Goal: Task Accomplishment & Management: Manage account settings

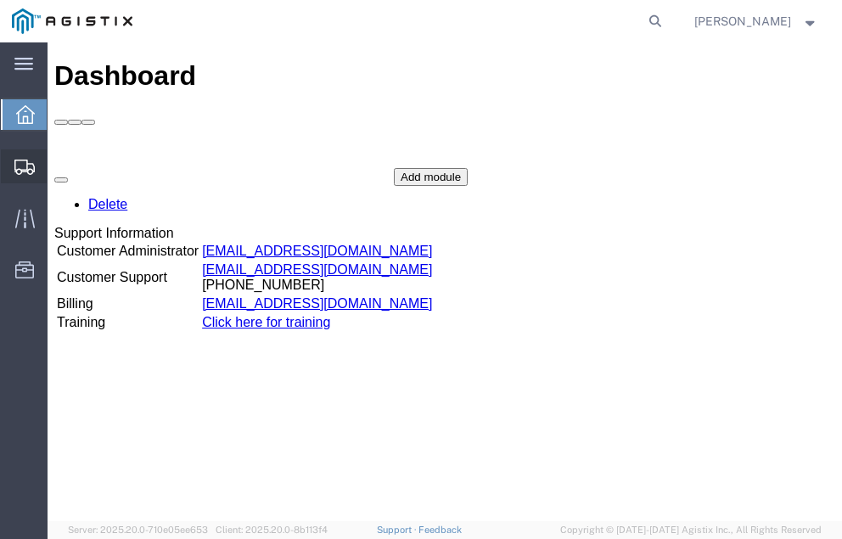
click at [0, 0] on span "Shipment Manager" at bounding box center [0, 0] width 0 height 0
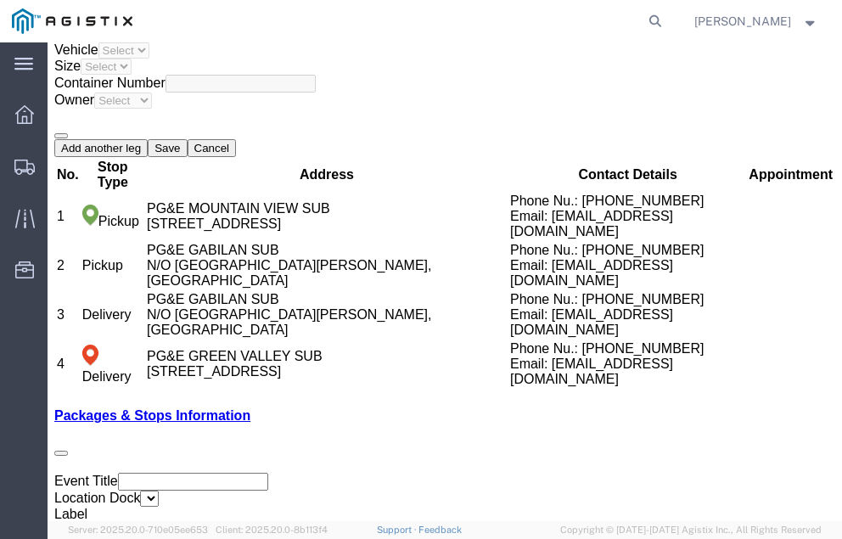
scroll to position [3339, 0]
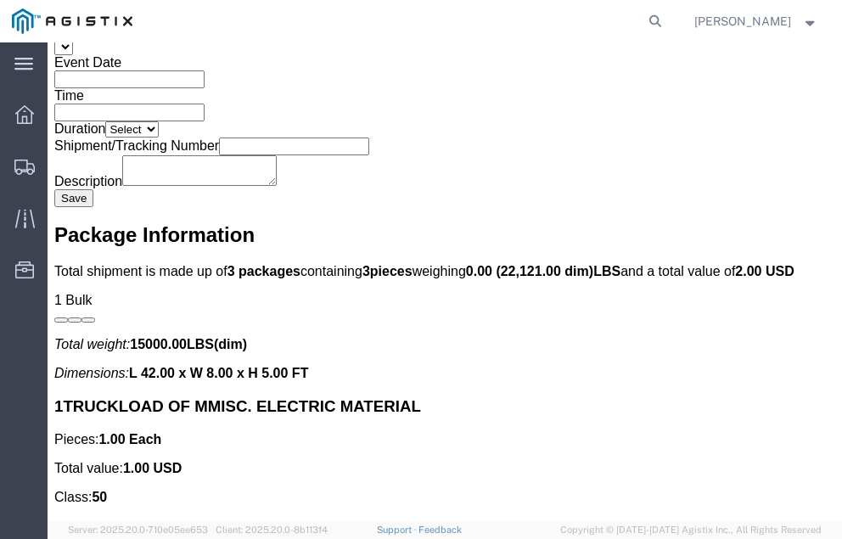
click link "Confirm"
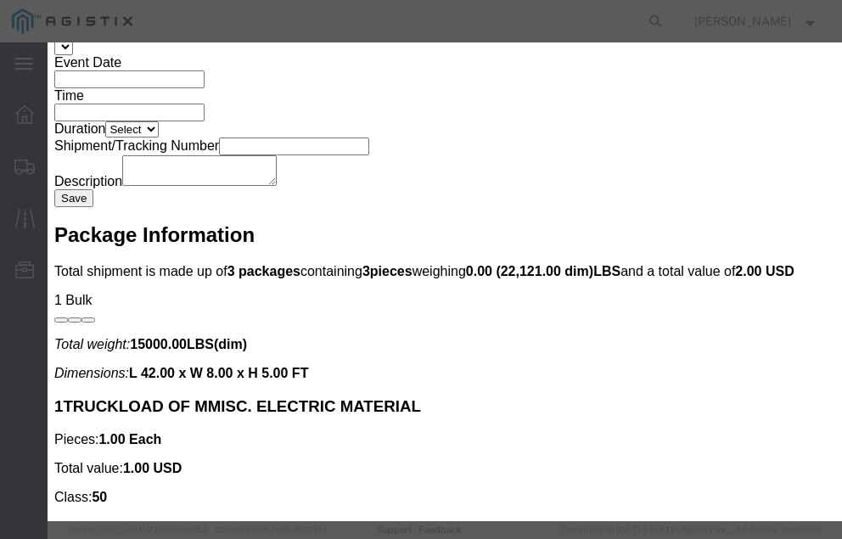
click input "checkbox"
checkbox input "true"
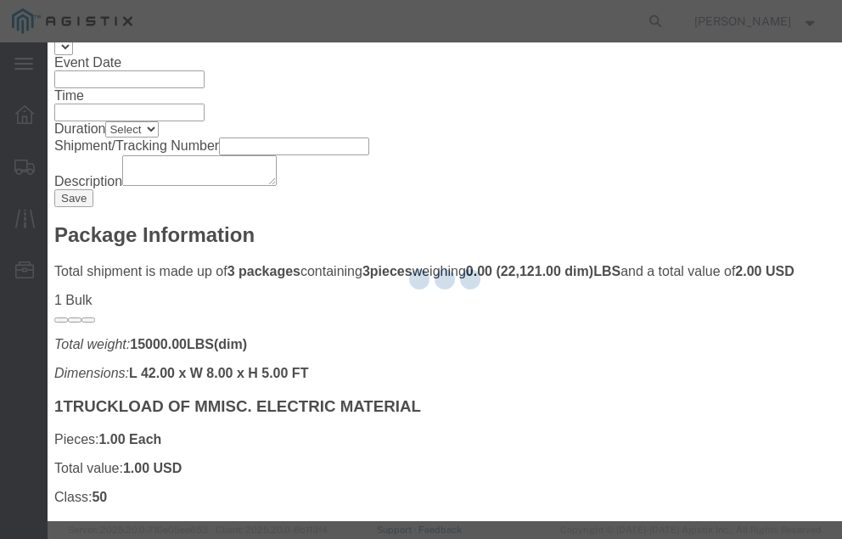
type input "[PERSON_NAME]"
type input "[PHONE_NUMBER]"
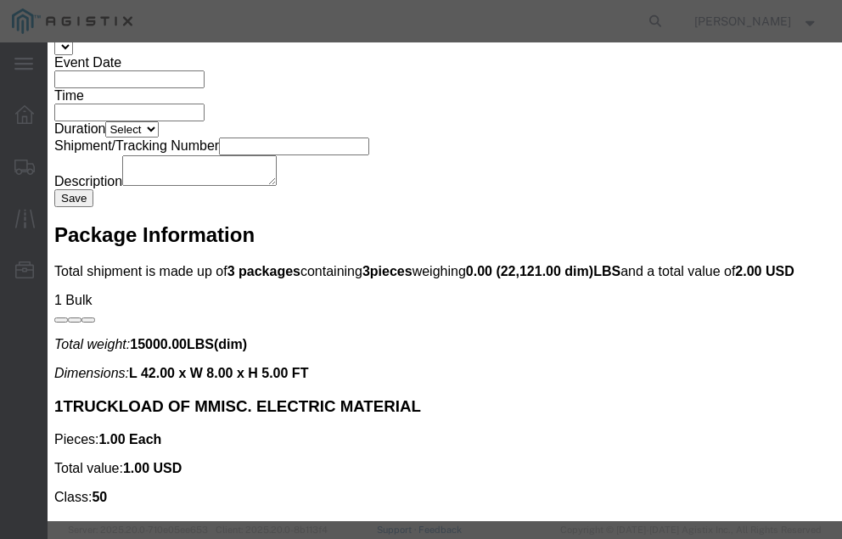
click input "text"
type input "56980496"
click button "Submit"
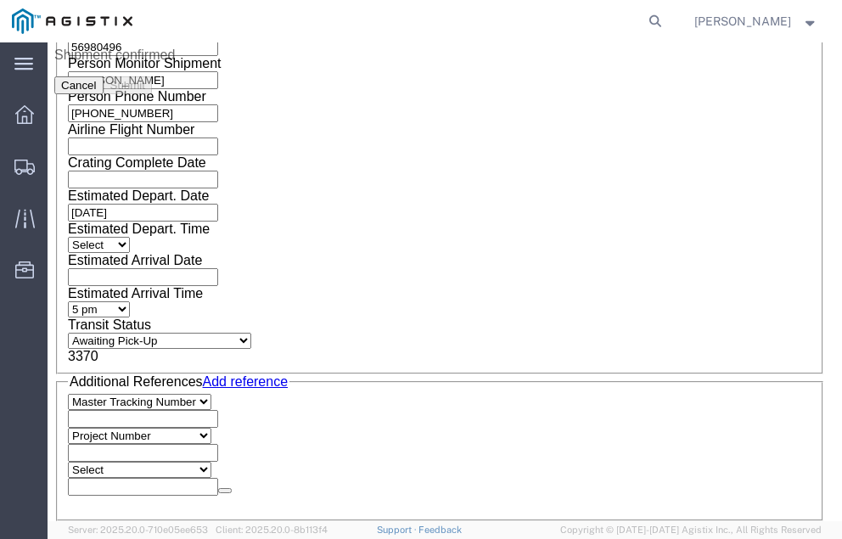
scroll to position [0, 0]
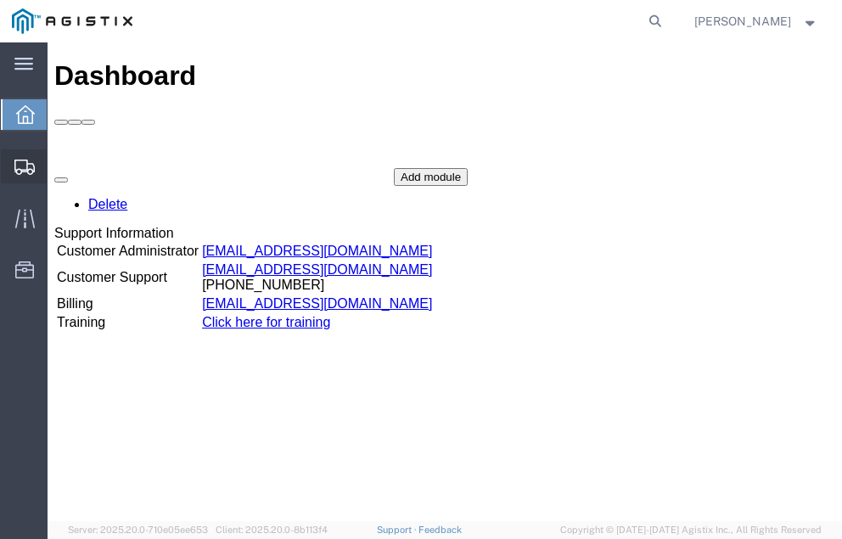
click at [0, 0] on span "Shipment Manager" at bounding box center [0, 0] width 0 height 0
